Goal: Task Accomplishment & Management: Complete application form

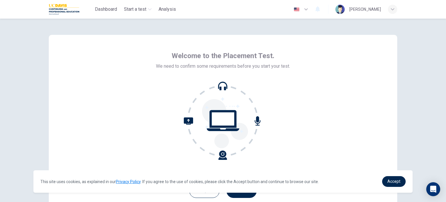
scroll to position [40, 0]
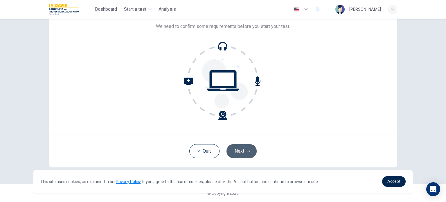
click at [242, 146] on button "Next" at bounding box center [242, 151] width 30 height 14
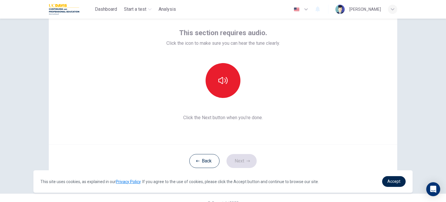
scroll to position [25, 0]
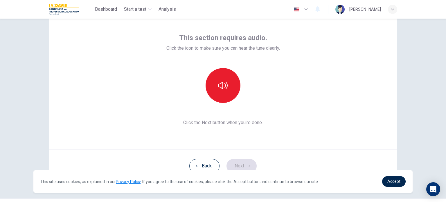
click at [229, 90] on button "button" at bounding box center [223, 85] width 35 height 35
click at [240, 165] on button "Next" at bounding box center [242, 166] width 30 height 14
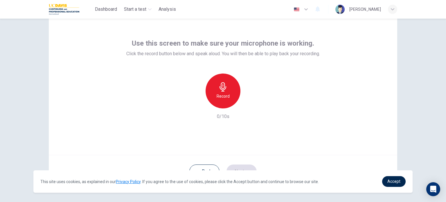
scroll to position [20, 0]
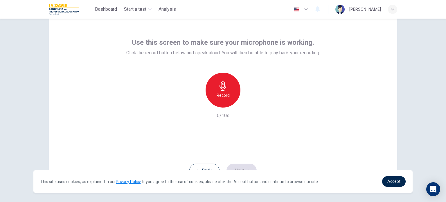
click at [217, 85] on div "Record" at bounding box center [223, 90] width 35 height 35
click at [219, 90] on icon "button" at bounding box center [223, 85] width 9 height 9
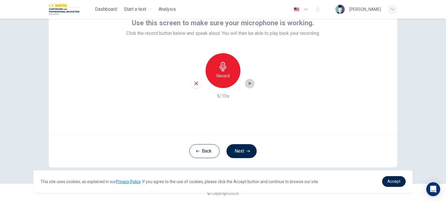
click at [249, 83] on icon "button" at bounding box center [250, 83] width 3 height 3
click at [244, 151] on button "Next" at bounding box center [242, 151] width 30 height 14
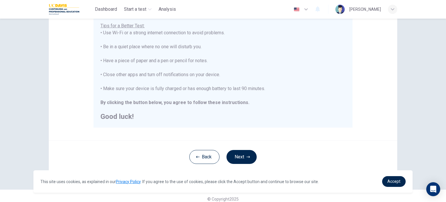
scroll to position [121, 0]
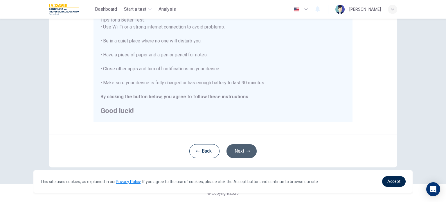
click at [246, 144] on button "Next" at bounding box center [242, 151] width 30 height 14
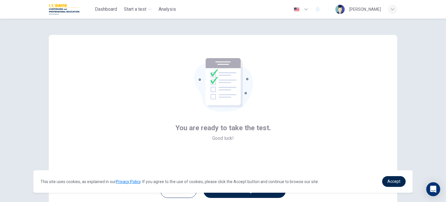
scroll to position [40, 0]
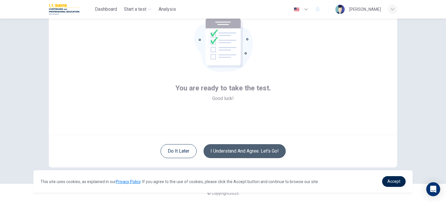
click at [232, 149] on button "I understand and agree. Let’s go!" at bounding box center [245, 151] width 82 height 14
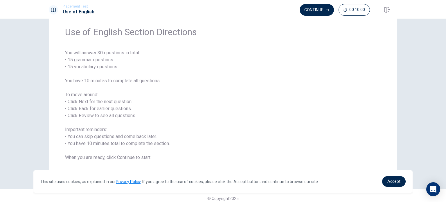
scroll to position [26, 0]
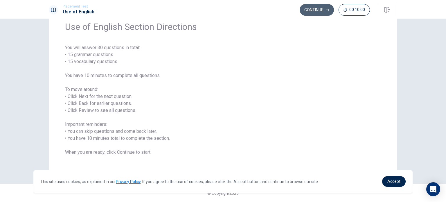
click at [307, 6] on button "Continue" at bounding box center [317, 10] width 34 height 12
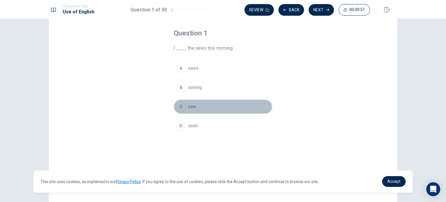
click at [181, 109] on div "C" at bounding box center [180, 106] width 9 height 9
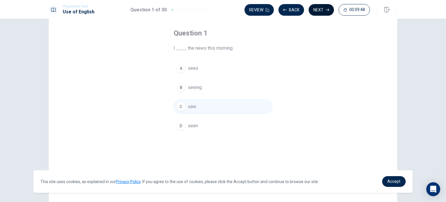
click at [326, 7] on button "Next" at bounding box center [321, 10] width 25 height 12
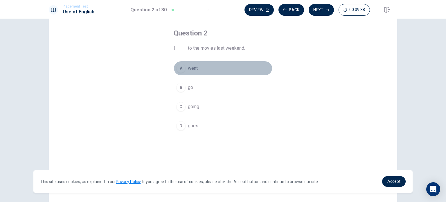
click at [181, 66] on div "A" at bounding box center [180, 68] width 9 height 9
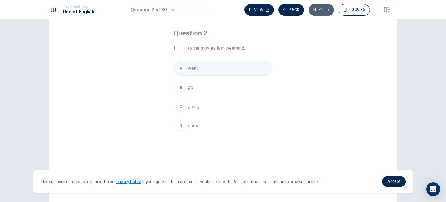
click at [321, 11] on button "Next" at bounding box center [321, 10] width 25 height 12
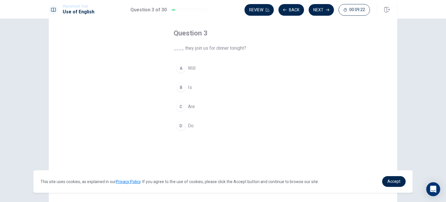
click at [180, 66] on div "A" at bounding box center [180, 68] width 9 height 9
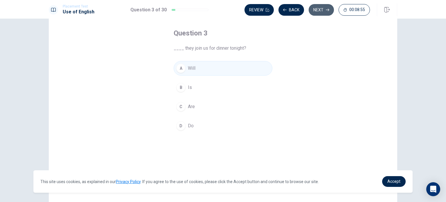
click at [317, 10] on button "Next" at bounding box center [321, 10] width 25 height 12
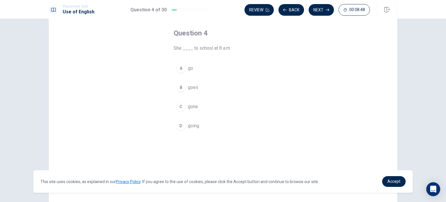
click at [183, 87] on div "B" at bounding box center [180, 87] width 9 height 9
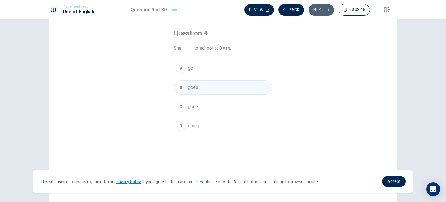
click at [316, 7] on button "Next" at bounding box center [321, 10] width 25 height 12
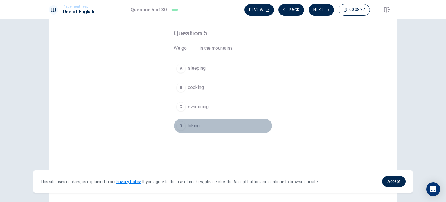
click at [189, 128] on span "hiking" at bounding box center [194, 125] width 12 height 7
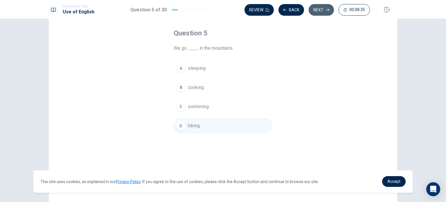
click at [322, 7] on button "Next" at bounding box center [321, 10] width 25 height 12
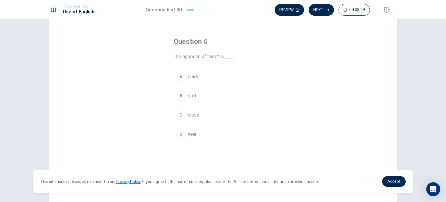
scroll to position [21, 0]
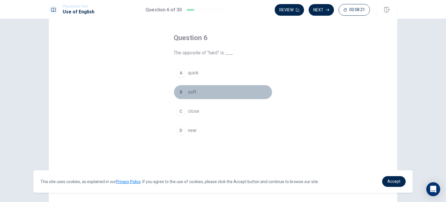
click at [186, 94] on button "B soft" at bounding box center [223, 92] width 99 height 15
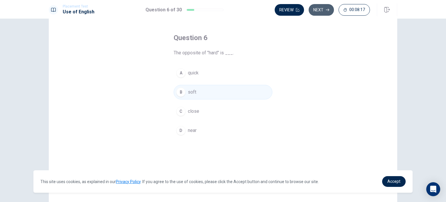
click at [326, 9] on button "Next" at bounding box center [321, 10] width 25 height 12
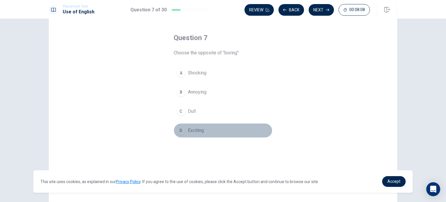
click at [193, 132] on span "Exciting" at bounding box center [196, 130] width 16 height 7
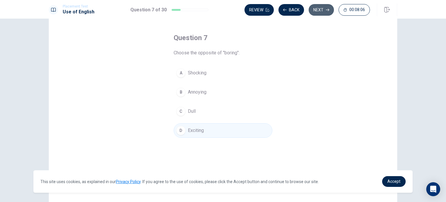
click at [322, 9] on button "Next" at bounding box center [321, 10] width 25 height 12
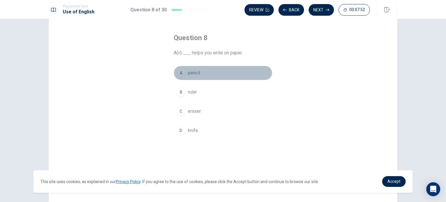
click at [198, 75] on span "pencil" at bounding box center [194, 72] width 12 height 7
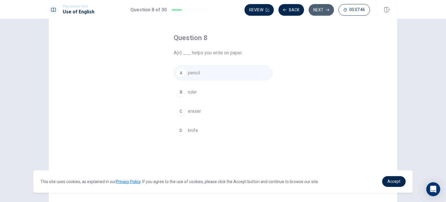
click at [320, 11] on button "Next" at bounding box center [321, 10] width 25 height 12
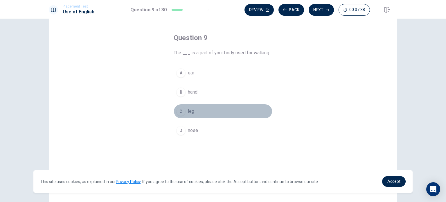
click at [192, 110] on span "leg" at bounding box center [191, 111] width 6 height 7
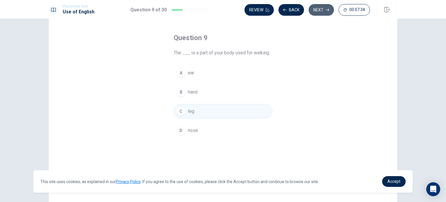
click at [321, 11] on button "Next" at bounding box center [321, 10] width 25 height 12
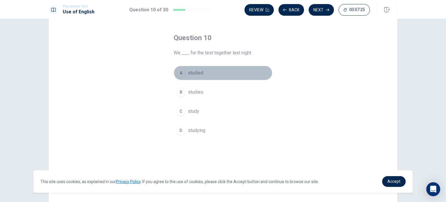
click at [198, 66] on button "A studied" at bounding box center [223, 73] width 99 height 15
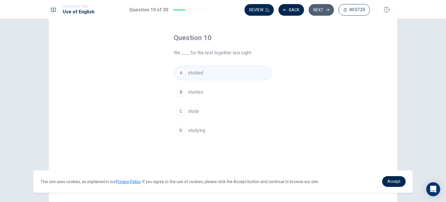
click at [321, 8] on button "Next" at bounding box center [321, 10] width 25 height 12
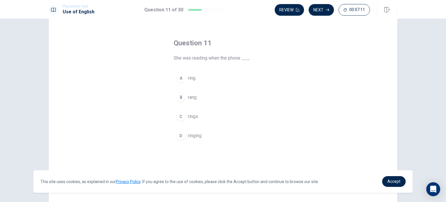
scroll to position [17, 0]
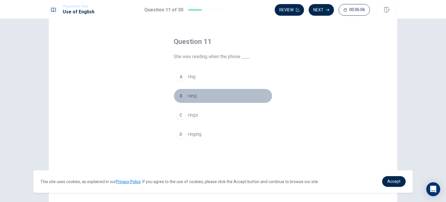
click at [188, 99] on button "B rang" at bounding box center [223, 96] width 99 height 15
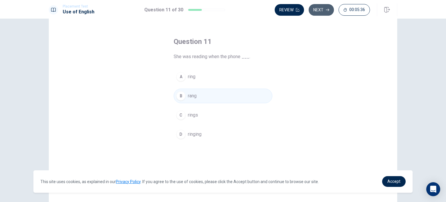
click at [323, 11] on button "Next" at bounding box center [321, 10] width 25 height 12
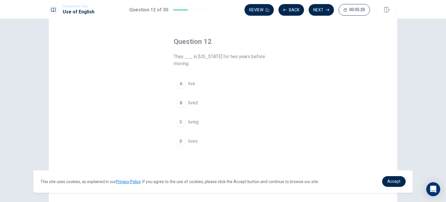
click at [195, 106] on button "B lived" at bounding box center [223, 103] width 99 height 15
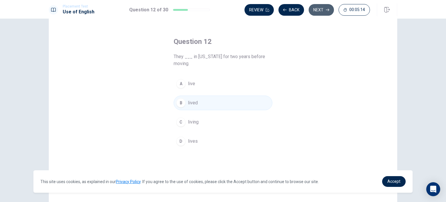
click at [318, 11] on button "Next" at bounding box center [321, 10] width 25 height 12
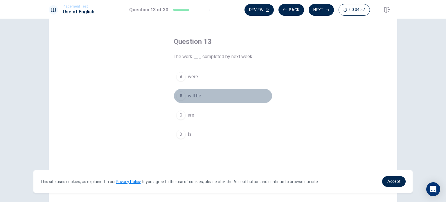
click at [194, 98] on span "will be" at bounding box center [194, 95] width 13 height 7
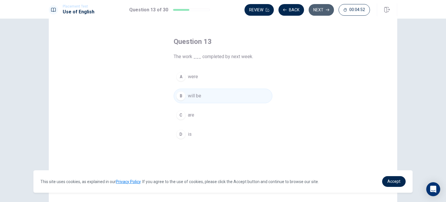
click at [316, 9] on button "Next" at bounding box center [321, 10] width 25 height 12
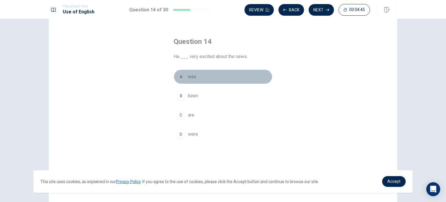
click at [196, 74] on button "A was" at bounding box center [223, 76] width 99 height 15
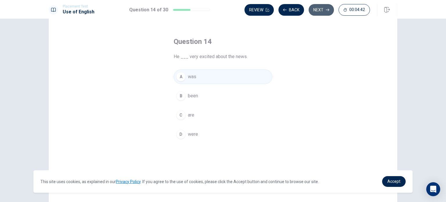
click at [319, 7] on button "Next" at bounding box center [321, 10] width 25 height 12
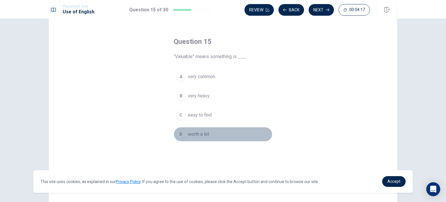
click at [207, 137] on span "worth a lot" at bounding box center [198, 134] width 21 height 7
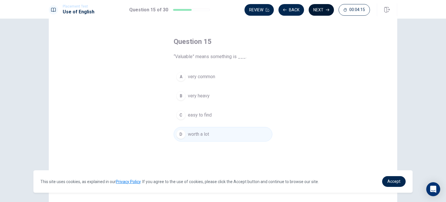
click at [323, 14] on button "Next" at bounding box center [321, 10] width 25 height 12
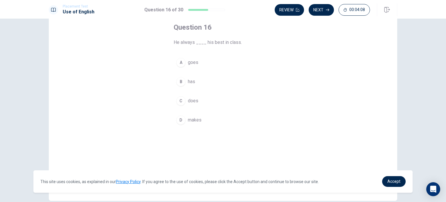
scroll to position [26, 0]
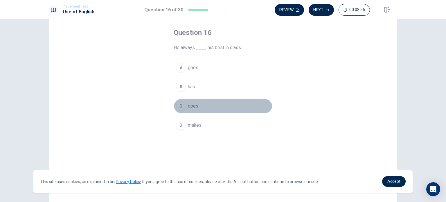
click at [191, 107] on span "does" at bounding box center [193, 106] width 10 height 7
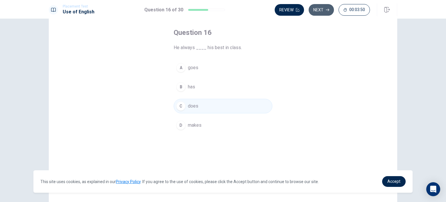
click at [326, 6] on button "Next" at bounding box center [321, 10] width 25 height 12
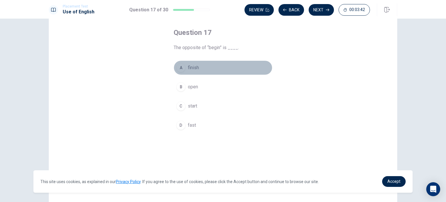
click at [197, 62] on button "A finish" at bounding box center [223, 67] width 99 height 15
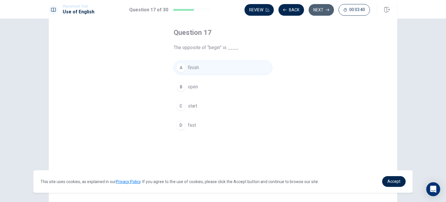
click at [322, 9] on button "Next" at bounding box center [321, 10] width 25 height 12
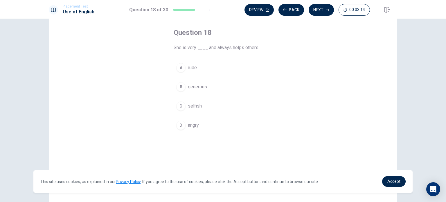
click at [208, 87] on button "B generous" at bounding box center [223, 87] width 99 height 15
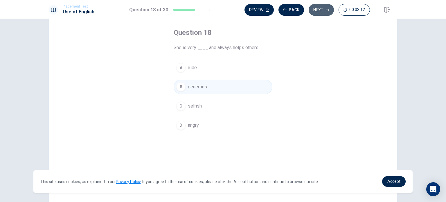
click at [321, 10] on button "Next" at bounding box center [321, 10] width 25 height 12
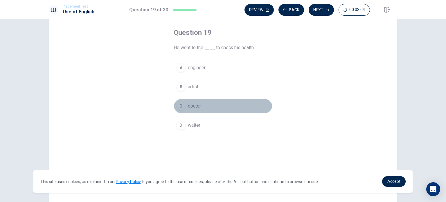
click at [194, 110] on button "C doctor" at bounding box center [223, 106] width 99 height 15
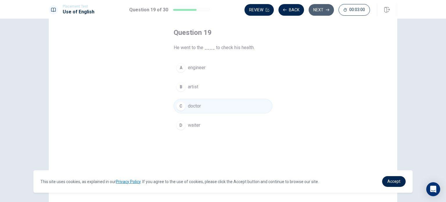
click at [327, 9] on icon "button" at bounding box center [327, 9] width 3 height 3
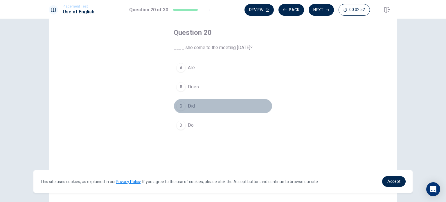
click at [192, 106] on span "Did" at bounding box center [191, 106] width 7 height 7
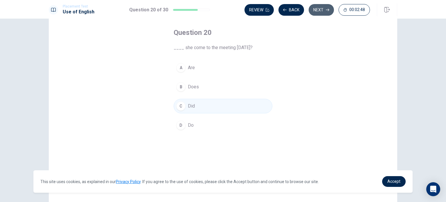
click at [321, 12] on button "Next" at bounding box center [321, 10] width 25 height 12
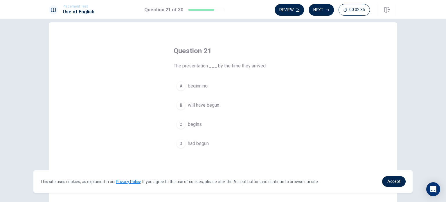
scroll to position [9, 0]
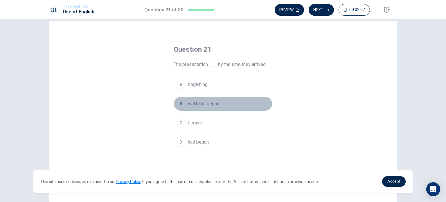
click at [201, 103] on span "will have begun" at bounding box center [203, 103] width 31 height 7
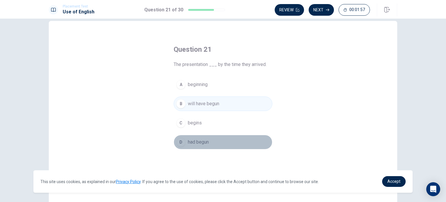
click at [201, 141] on span "had begun" at bounding box center [198, 142] width 21 height 7
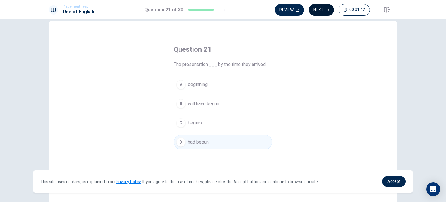
click at [321, 9] on button "Next" at bounding box center [321, 10] width 25 height 12
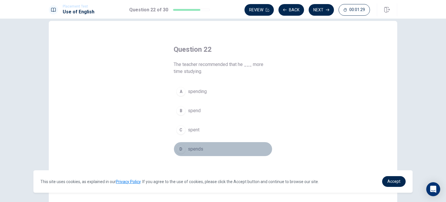
click at [194, 149] on span "spends" at bounding box center [195, 149] width 15 height 7
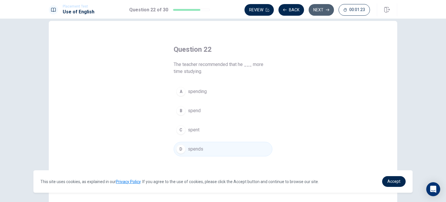
click at [318, 8] on button "Next" at bounding box center [321, 10] width 25 height 12
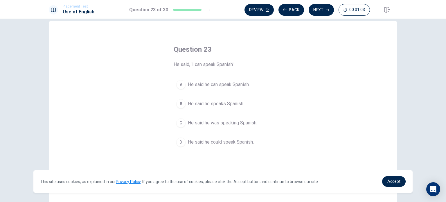
click at [215, 87] on span "He said he can speak Spanish." at bounding box center [219, 84] width 62 height 7
click at [324, 10] on button "Next" at bounding box center [321, 10] width 25 height 12
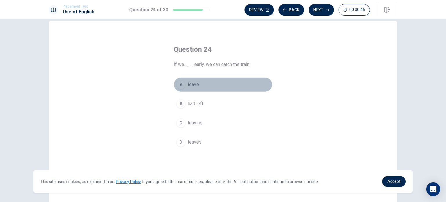
click at [203, 83] on button "A leave" at bounding box center [223, 84] width 99 height 15
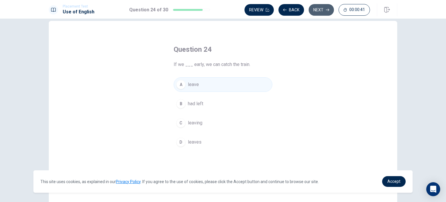
click at [324, 8] on button "Next" at bounding box center [321, 10] width 25 height 12
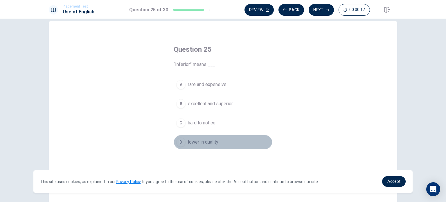
click at [209, 142] on span "lower in quality" at bounding box center [203, 142] width 31 height 7
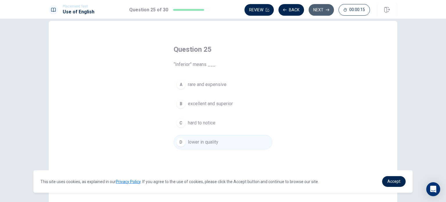
click at [331, 7] on button "Next" at bounding box center [321, 10] width 25 height 12
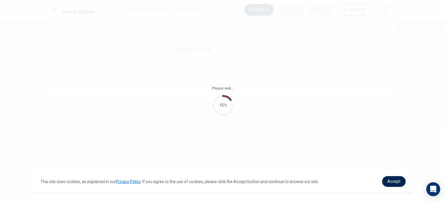
scroll to position [0, 0]
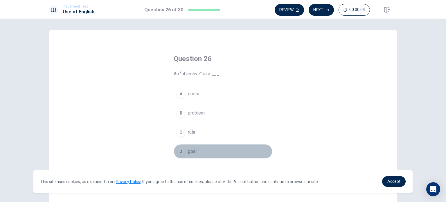
click at [195, 149] on button "D goal" at bounding box center [223, 151] width 99 height 15
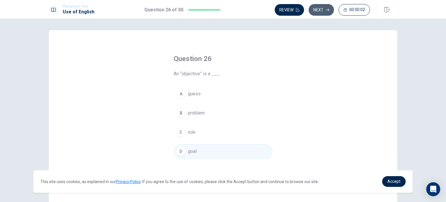
click at [316, 9] on button "Next" at bounding box center [321, 10] width 25 height 12
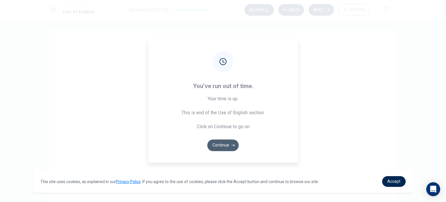
click at [228, 142] on button "Continue" at bounding box center [223, 146] width 31 height 12
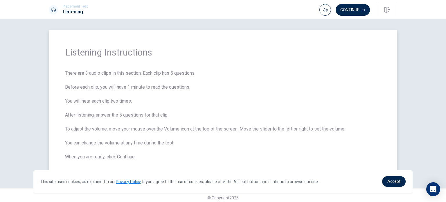
scroll to position [5, 0]
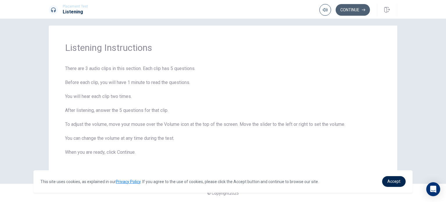
click at [352, 12] on button "Continue" at bounding box center [353, 10] width 34 height 12
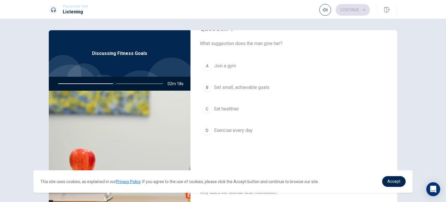
scroll to position [17, 0]
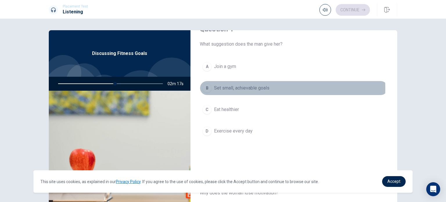
click at [234, 88] on span "Set small, achievable goals" at bounding box center [242, 88] width 56 height 7
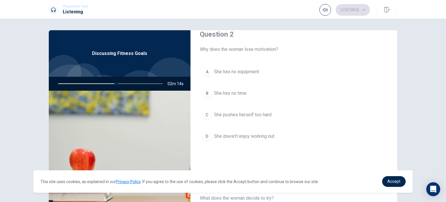
scroll to position [160, 0]
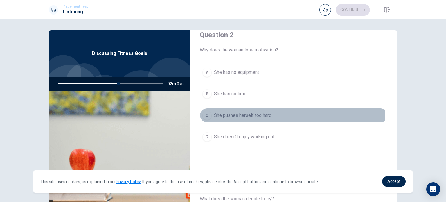
click at [238, 117] on span "She pushes herself too hard" at bounding box center [243, 115] width 58 height 7
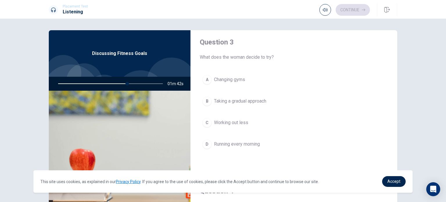
scroll to position [304, 0]
click at [242, 102] on button "B Taking a gradual approach" at bounding box center [294, 99] width 188 height 15
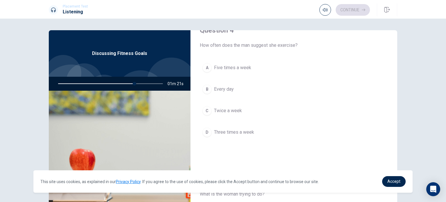
scroll to position [463, 0]
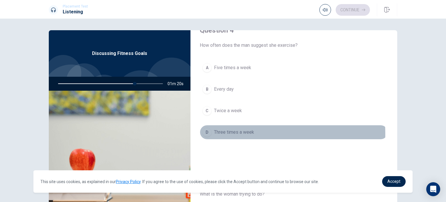
click at [235, 132] on span "Three times a week" at bounding box center [234, 132] width 40 height 7
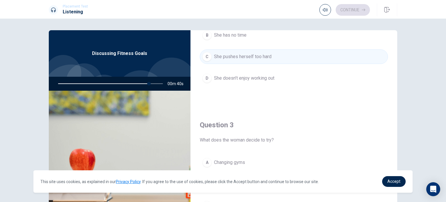
scroll to position [222, 0]
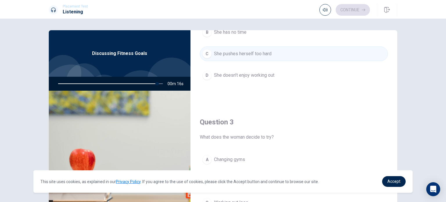
click at [256, 103] on div "Question 2 Why does the woman lose motivation? A She has no equipment B She has…" at bounding box center [294, 31] width 207 height 149
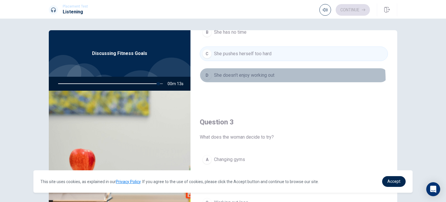
click at [259, 79] on button "D She doesn’t enjoy working out" at bounding box center [294, 75] width 188 height 15
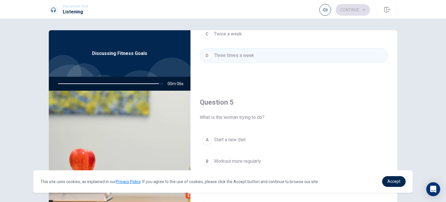
scroll to position [60, 0]
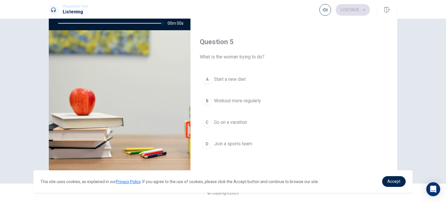
type input "0"
click at [233, 106] on div "You have run out of time Click on continue to move on to the next passage" at bounding box center [223, 105] width 109 height 21
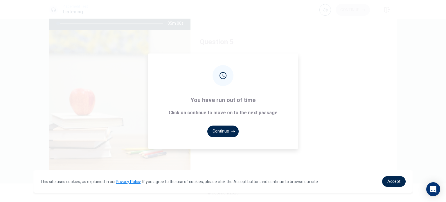
click at [258, 156] on div "You have run out of time Click on continue to move on to the next passage Conti…" at bounding box center [223, 101] width 446 height 202
click at [220, 128] on button "Continue" at bounding box center [223, 132] width 31 height 12
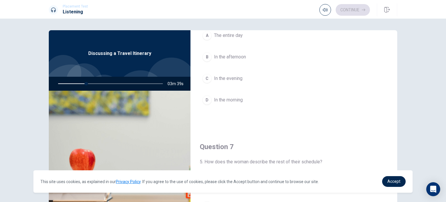
scroll to position [0, 0]
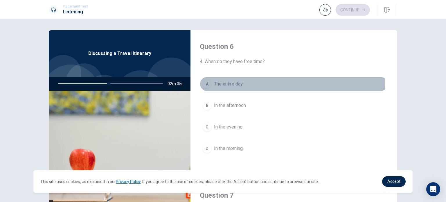
click at [250, 82] on button "A The entire day" at bounding box center [294, 84] width 188 height 15
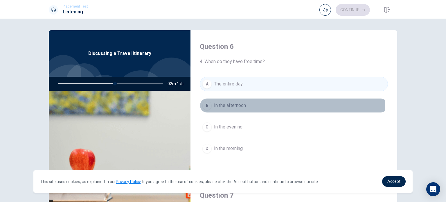
click at [248, 106] on button "B In the afternoon" at bounding box center [294, 105] width 188 height 15
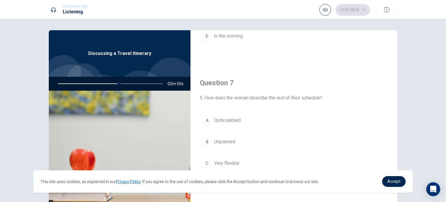
scroll to position [155, 0]
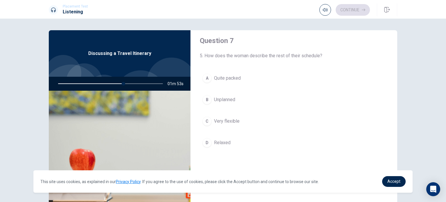
click at [223, 99] on span "Unplanned" at bounding box center [224, 99] width 21 height 7
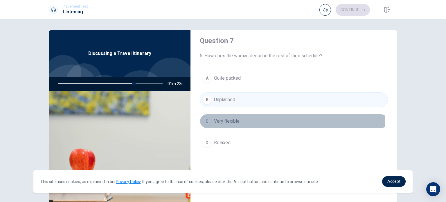
click at [224, 121] on span "Very flexible" at bounding box center [227, 121] width 26 height 7
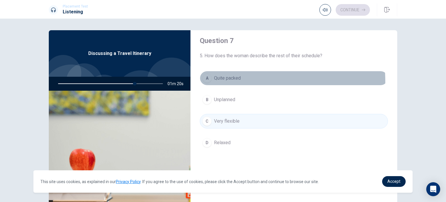
click at [231, 81] on span "Quite packed" at bounding box center [227, 78] width 27 height 7
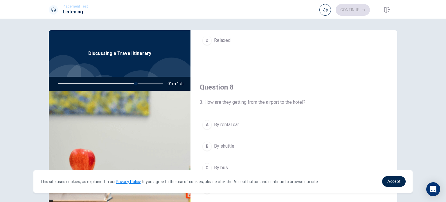
scroll to position [307, 0]
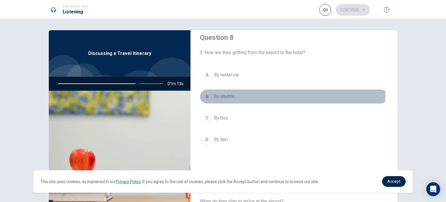
click at [230, 94] on span "By shuttle" at bounding box center [224, 96] width 20 height 7
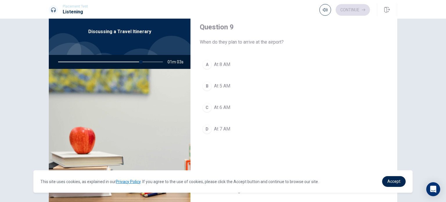
scroll to position [408, 0]
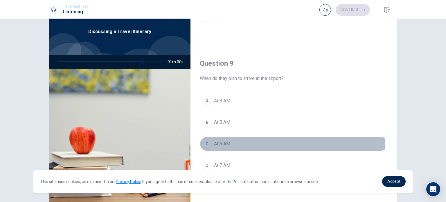
click at [212, 144] on button "C At 6 AM" at bounding box center [294, 144] width 188 height 15
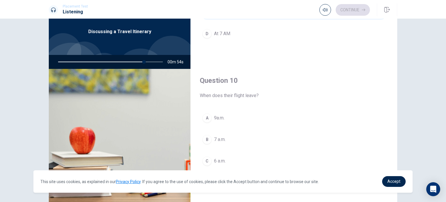
scroll to position [60, 0]
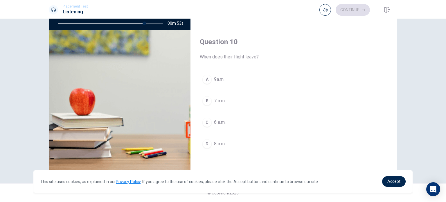
click at [220, 147] on button "D 8 a.m." at bounding box center [294, 144] width 188 height 15
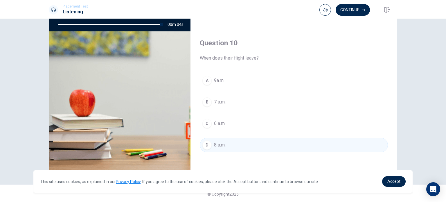
scroll to position [59, 0]
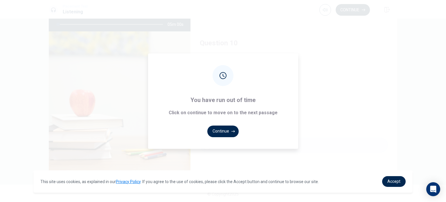
type input "0"
click at [351, 10] on div "You have run out of time Click on continue to move on to the next passage Conti…" at bounding box center [223, 101] width 446 height 202
click at [237, 130] on button "Continue" at bounding box center [223, 132] width 31 height 12
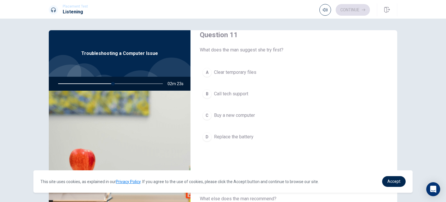
scroll to position [12, 0]
click at [240, 72] on span "Clear temporary files" at bounding box center [235, 71] width 42 height 7
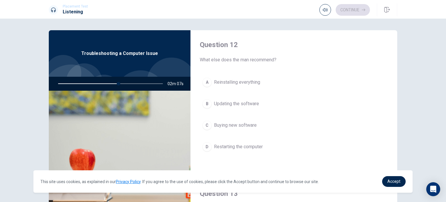
scroll to position [151, 0]
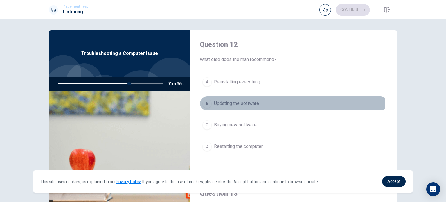
click at [233, 102] on span "Updating the software" at bounding box center [236, 103] width 45 height 7
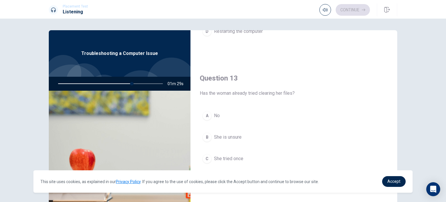
scroll to position [309, 0]
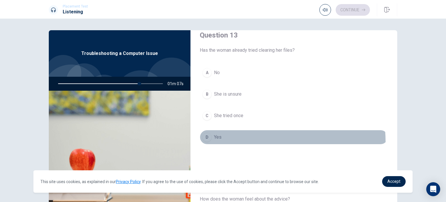
click at [230, 141] on button "D Yes" at bounding box center [294, 137] width 188 height 15
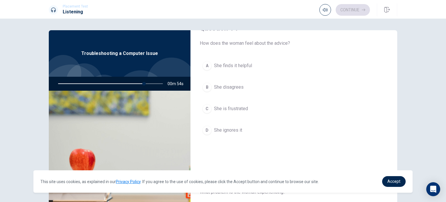
scroll to position [458, 0]
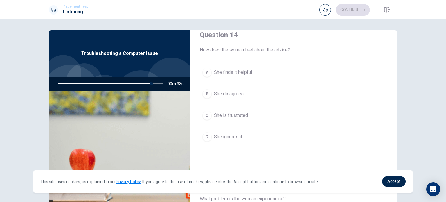
click at [237, 99] on div "A She finds it helpful B She disagrees C She is frustrated D She ignores it" at bounding box center [294, 110] width 188 height 91
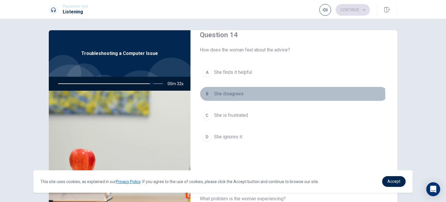
click at [239, 94] on span "She disagrees" at bounding box center [229, 93] width 30 height 7
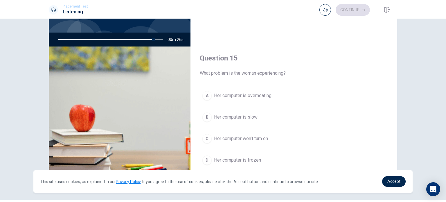
scroll to position [44, 0]
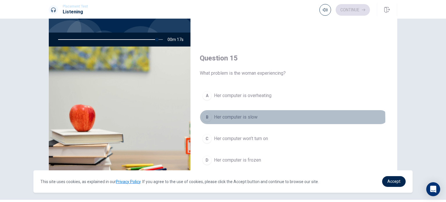
click at [240, 116] on span "Her computer is slow" at bounding box center [236, 117] width 44 height 7
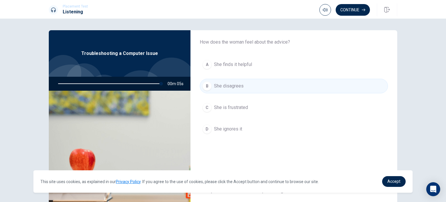
scroll to position [466, 0]
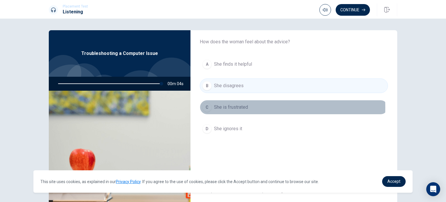
click at [238, 106] on span "She is frustrated" at bounding box center [231, 107] width 34 height 7
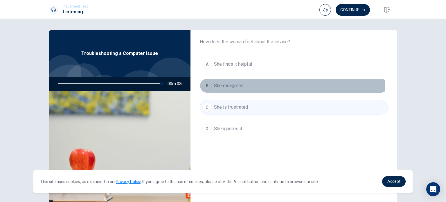
click at [237, 82] on span "She disagrees" at bounding box center [229, 85] width 30 height 7
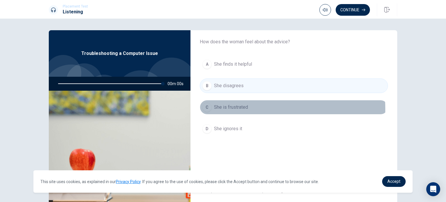
click at [248, 107] on button "C She is frustrated" at bounding box center [294, 107] width 188 height 15
type input "0"
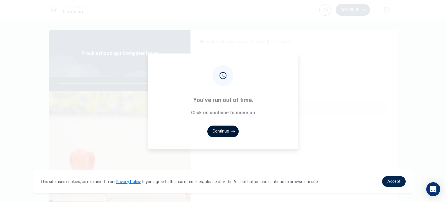
click at [226, 133] on button "Continue" at bounding box center [223, 132] width 31 height 12
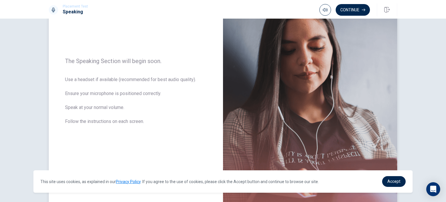
scroll to position [62, 0]
click at [356, 10] on button "Continue" at bounding box center [353, 10] width 34 height 12
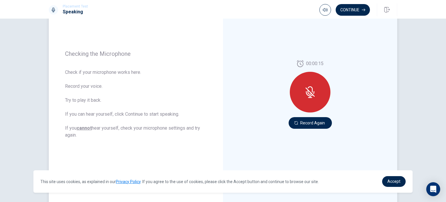
click at [301, 87] on div at bounding box center [310, 92] width 41 height 41
drag, startPoint x: 310, startPoint y: 130, endPoint x: 308, endPoint y: 122, distance: 8.3
click at [308, 122] on div "00:00:15 Record Again" at bounding box center [310, 94] width 174 height 253
click at [308, 122] on button "Record Again" at bounding box center [310, 123] width 43 height 12
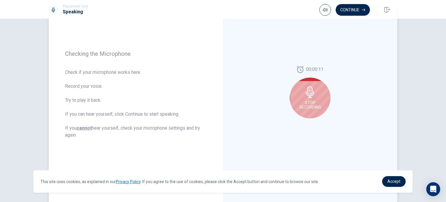
click at [306, 113] on div "Stop Recording" at bounding box center [310, 98] width 41 height 41
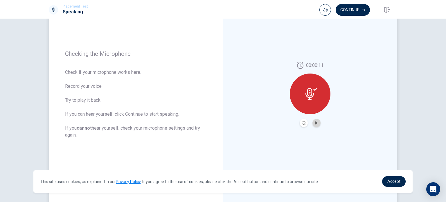
click at [313, 123] on button "Play Audio" at bounding box center [317, 123] width 8 height 8
click at [358, 11] on button "Continue" at bounding box center [353, 10] width 34 height 12
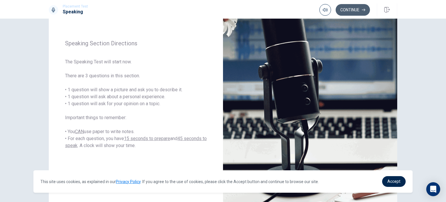
click at [349, 9] on button "Continue" at bounding box center [353, 10] width 34 height 12
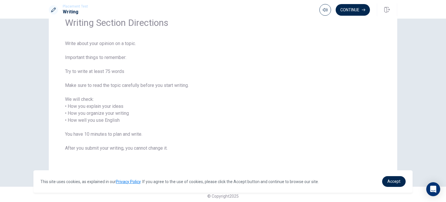
scroll to position [31, 0]
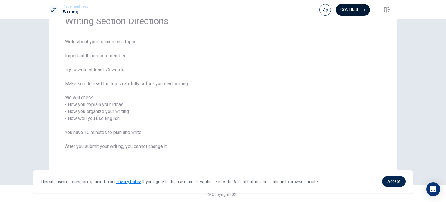
click at [356, 12] on button "Continue" at bounding box center [353, 10] width 34 height 12
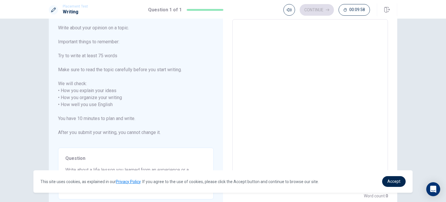
click at [248, 60] on textarea at bounding box center [311, 104] width 148 height 161
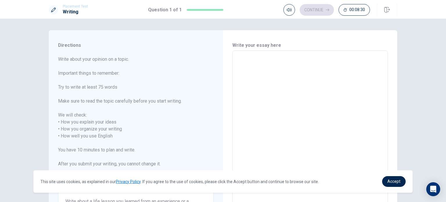
scroll to position [1, 0]
click at [247, 79] on textarea at bounding box center [311, 135] width 148 height 161
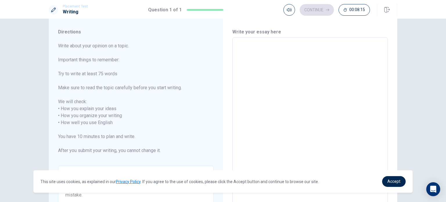
scroll to position [13, 0]
type textarea "i"
type textarea "x"
type textarea "I"
type textarea "x"
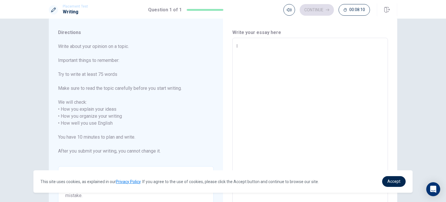
type textarea "I"
type textarea "x"
type textarea "I l"
type textarea "x"
type textarea "I le"
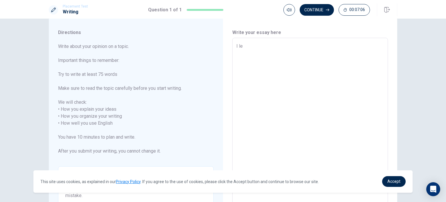
type textarea "x"
type textarea "I lea"
type textarea "x"
type textarea "I [PERSON_NAME]"
type textarea "x"
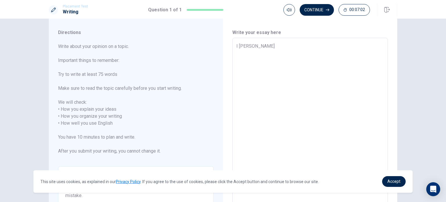
type textarea "I learn"
type textarea "x"
type textarea "I learne"
type textarea "x"
type textarea "I learned"
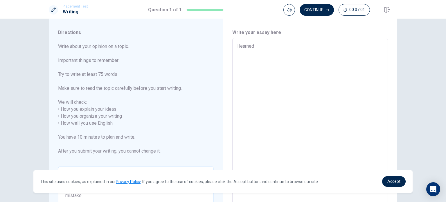
type textarea "x"
type textarea "I learned"
type textarea "x"
type textarea "I learned t"
type textarea "x"
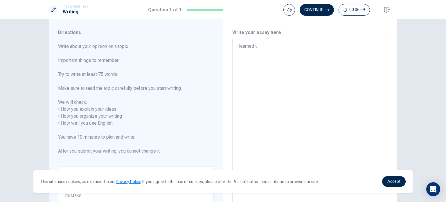
type textarea "I learned th"
type textarea "x"
type textarea "I learned tha"
type textarea "x"
type textarea "I learned that"
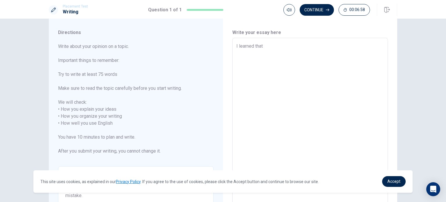
type textarea "x"
type textarea "I learned that"
type textarea "x"
type textarea "I learned that i"
type textarea "x"
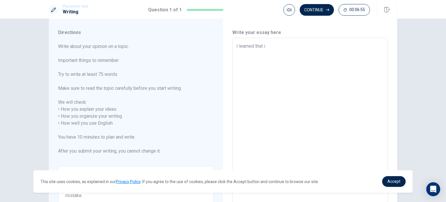
type textarea "I learned that"
type textarea "x"
type textarea "I learned that I"
type textarea "x"
type textarea "I learned that In"
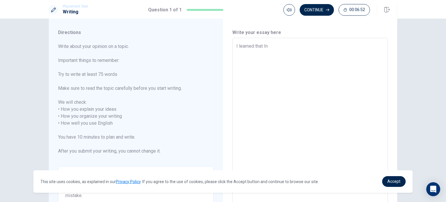
type textarea "x"
type textarea "I learned that Ine"
type textarea "x"
type textarea "I learned that Inee"
type textarea "x"
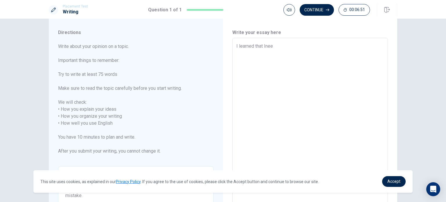
type textarea "I learned that Ineed"
type textarea "x"
type textarea "I learned that Ineed"
type textarea "x"
type textarea "I learned that Ineed t"
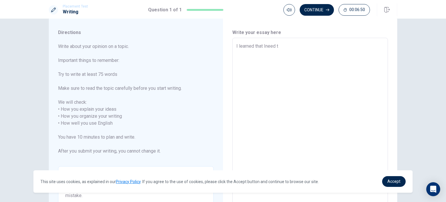
type textarea "x"
type textarea "I learned that Ineed to"
type textarea "x"
type textarea "I learned that Ineed to"
type textarea "x"
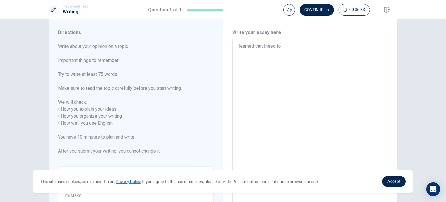
type textarea "I learned that Ineed to"
type textarea "x"
type textarea "I learned that Ineed t"
type textarea "x"
type textarea "I learned that Ineed"
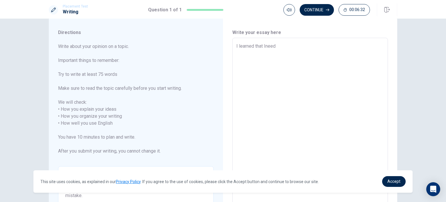
type textarea "x"
type textarea "I learned that Ineed"
type textarea "x"
type textarea "I learned that Inee"
type textarea "x"
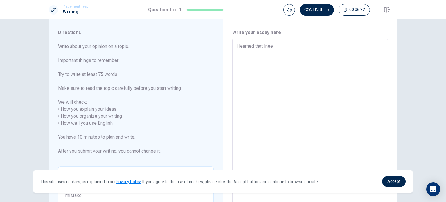
type textarea "I learned that Ine"
type textarea "x"
type textarea "I learned that In"
type textarea "x"
type textarea "I learned that I"
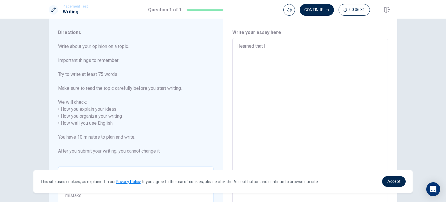
type textarea "x"
type textarea "I learned that"
type textarea "x"
type textarea "I learned that i"
type textarea "x"
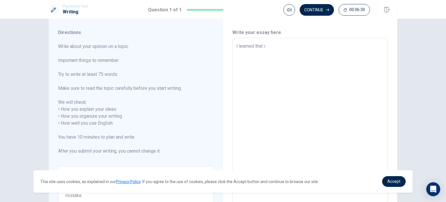
type textarea "I learned that it"
type textarea "x"
type textarea "I learned that it"
type textarea "x"
type textarea "I learned that it i"
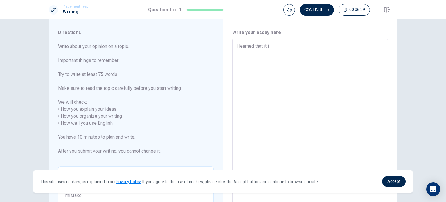
type textarea "x"
type textarea "I learned that it is"
type textarea "x"
type textarea "I learned that it is"
type textarea "x"
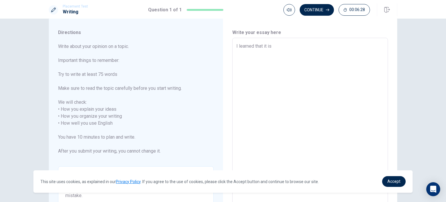
type textarea "I learned that it is i"
type textarea "x"
type textarea "I learned that it is im"
type textarea "x"
type textarea "I learned that it is imp"
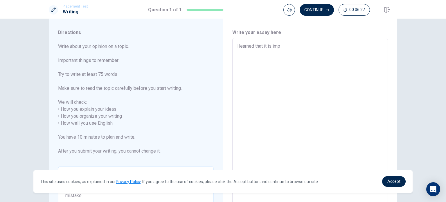
type textarea "x"
type textarea "I learned that it is impo"
type textarea "x"
type textarea "I learned that it is impor"
type textarea "x"
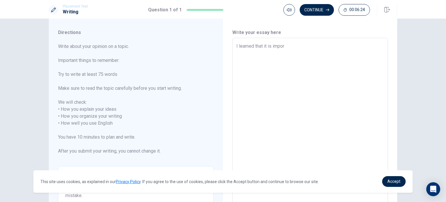
type textarea "I learned that it is import"
type textarea "x"
type textarea "I learned that it is importa"
type textarea "x"
type textarea "I learned that it is importan"
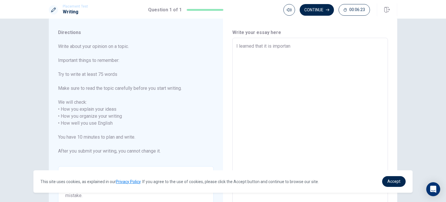
type textarea "x"
type textarea "I learned that it is important"
type textarea "x"
type textarea "I learned that it is important"
type textarea "x"
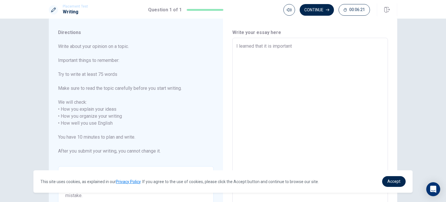
type textarea "I learned that it is important t"
type textarea "x"
type textarea "I learned that it is important to"
type textarea "x"
type textarea "I learned that it is important to"
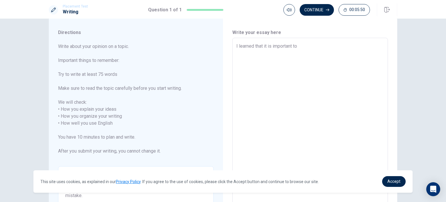
type textarea "x"
type textarea "I learned that it is important to s"
type textarea "x"
type textarea "I learned that it is important to sp"
type textarea "x"
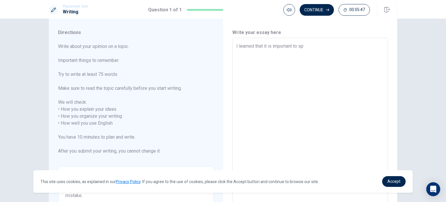
type textarea "I learned that it is important to spe"
type textarea "x"
type textarea "I learned that it is important to spen"
type textarea "x"
type textarea "I learned that it is important to spend"
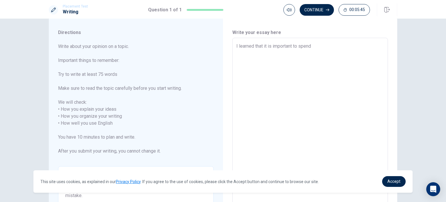
type textarea "x"
type textarea "I learned that it is important to spendi"
type textarea "x"
type textarea "I learned that it is important to spendin"
type textarea "x"
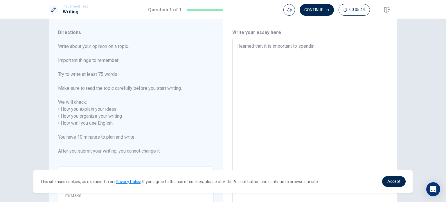
type textarea "I learned that it is important to spending"
type textarea "x"
type textarea "I learned that it is important to spending"
type textarea "x"
type textarea "I learned that it is important to spending t"
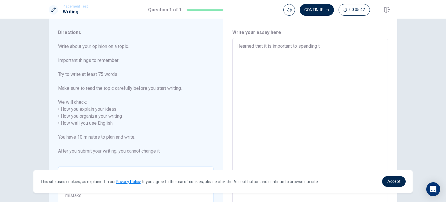
type textarea "x"
type textarea "I learned that it is important to spending ti"
type textarea "x"
type textarea "I learned that it is important to spending [PERSON_NAME]"
type textarea "x"
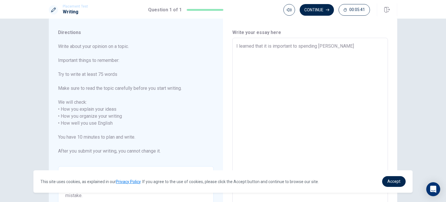
type textarea "I learned that it is important to spending time"
type textarea "x"
type textarea "I learned that it is important to spending time"
type textarea "x"
type textarea "I learned that it is important to spending time w"
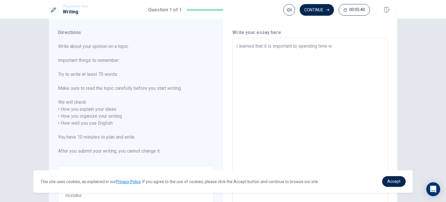
type textarea "x"
type textarea "I learned that it is important to spending time wi"
type textarea "x"
type textarea "I learned that it is important to spending time wit"
type textarea "x"
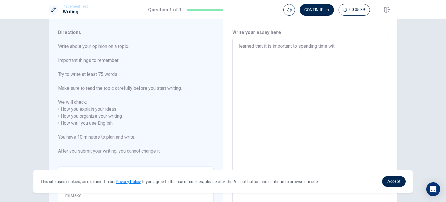
type textarea "I learned that it is important to spending time with"
type textarea "x"
type textarea "I learned that it is important to spending time with"
type textarea "x"
type textarea "I learned that it is important to spending time with l"
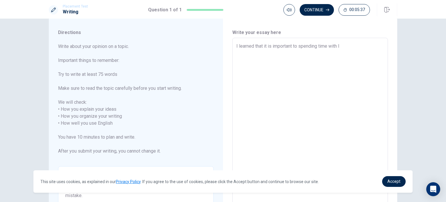
type textarea "x"
type textarea "I learned that it is important to spending time with lo"
type textarea "x"
type textarea "I learned that it is important to spending time with lov"
type textarea "x"
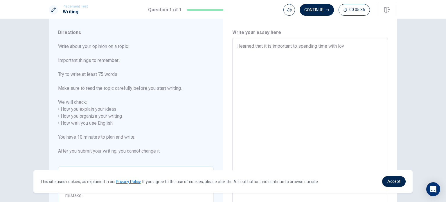
type textarea "I learned that it is important to spending time with love"
type textarea "x"
type textarea "I learned that it is important to spending time with loved"
type textarea "x"
type textarea "I learned that it is important to spending time with loved"
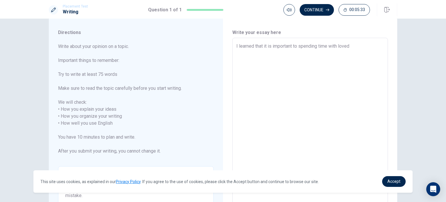
type textarea "x"
type textarea "I learned that it is important to spending time with loved o"
type textarea "x"
type textarea "I learned that it is important to spending time with loved on"
type textarea "x"
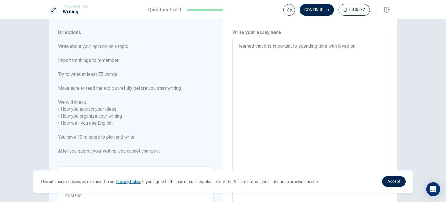
type textarea "I learned that it is important to spending time with loved one"
type textarea "x"
type textarea "I learned that it is important to spending time with loved ones"
type textarea "x"
type textarea "I learned that it is important to spending time with loved ones"
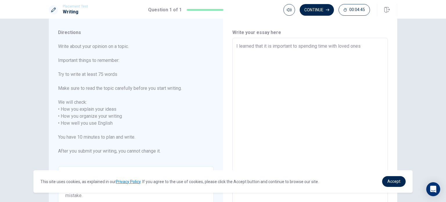
click at [299, 46] on textarea "I learned that it is important to spending time with loved ones" at bounding box center [311, 123] width 148 height 161
type textarea "x"
type textarea "I learned that it is important to cspending time with loved ones"
type textarea "x"
type textarea "I learned that it is important to chspending time with loved ones"
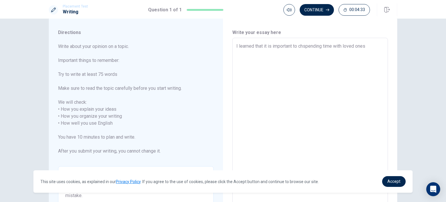
type textarea "x"
type textarea "I learned that it is important to chespending time with loved ones"
type textarea "x"
type textarea "I learned that it is important to cherspending time with loved ones"
type textarea "x"
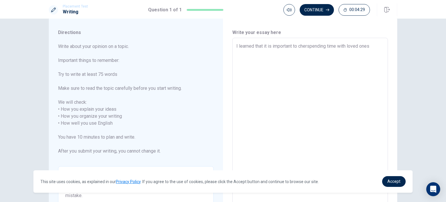
type textarea "I learned that it is important to cherispending time with loved ones"
type textarea "x"
type textarea "I learned that it is important to cherisspending time with loved ones"
type textarea "x"
type textarea "I learned that it is important to cherishspending time with loved ones"
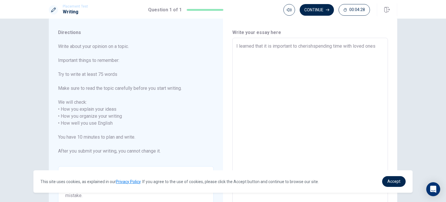
type textarea "x"
type textarea "I learned that it is important to cherish spending time with loved ones"
type textarea "x"
type textarea "I learned that it is important to cherish tspending time with loved ones"
type textarea "x"
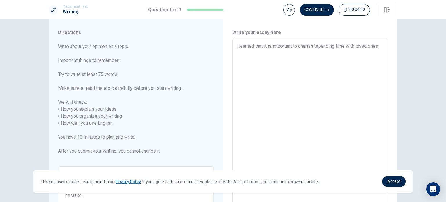
type textarea "I learned that it is important to cherish thspending time with loved ones"
type textarea "x"
type textarea "I learned that it is important to cherish thespending time with loved ones"
type textarea "x"
type textarea "I learned that it is important to cherish the spending time with loved ones"
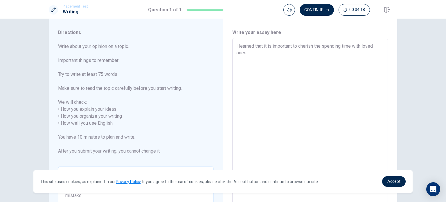
type textarea "x"
type textarea "I learned that it is important to cherish the tspending time with loved ones"
type textarea "x"
type textarea "I learned that it is important to cherish the tispending time with loved ones"
click at [363, 47] on textarea "I learned that it is important to cherish the time Ispending time with loved on…" at bounding box center [311, 123] width 148 height 161
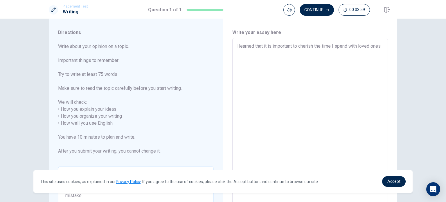
click at [301, 51] on textarea "I learned that it is important to cherish the time I spend with loved ones" at bounding box center [311, 123] width 148 height 161
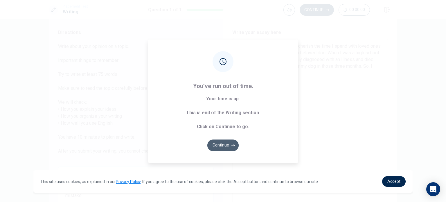
click at [226, 142] on button "Continue" at bounding box center [223, 146] width 31 height 12
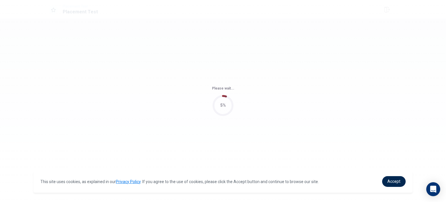
scroll to position [0, 0]
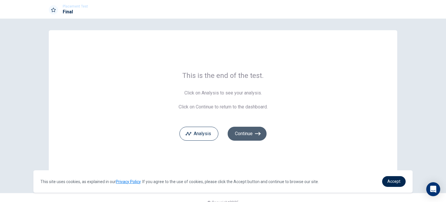
click at [241, 135] on button "Continue" at bounding box center [247, 134] width 39 height 14
